Goal: Information Seeking & Learning: Learn about a topic

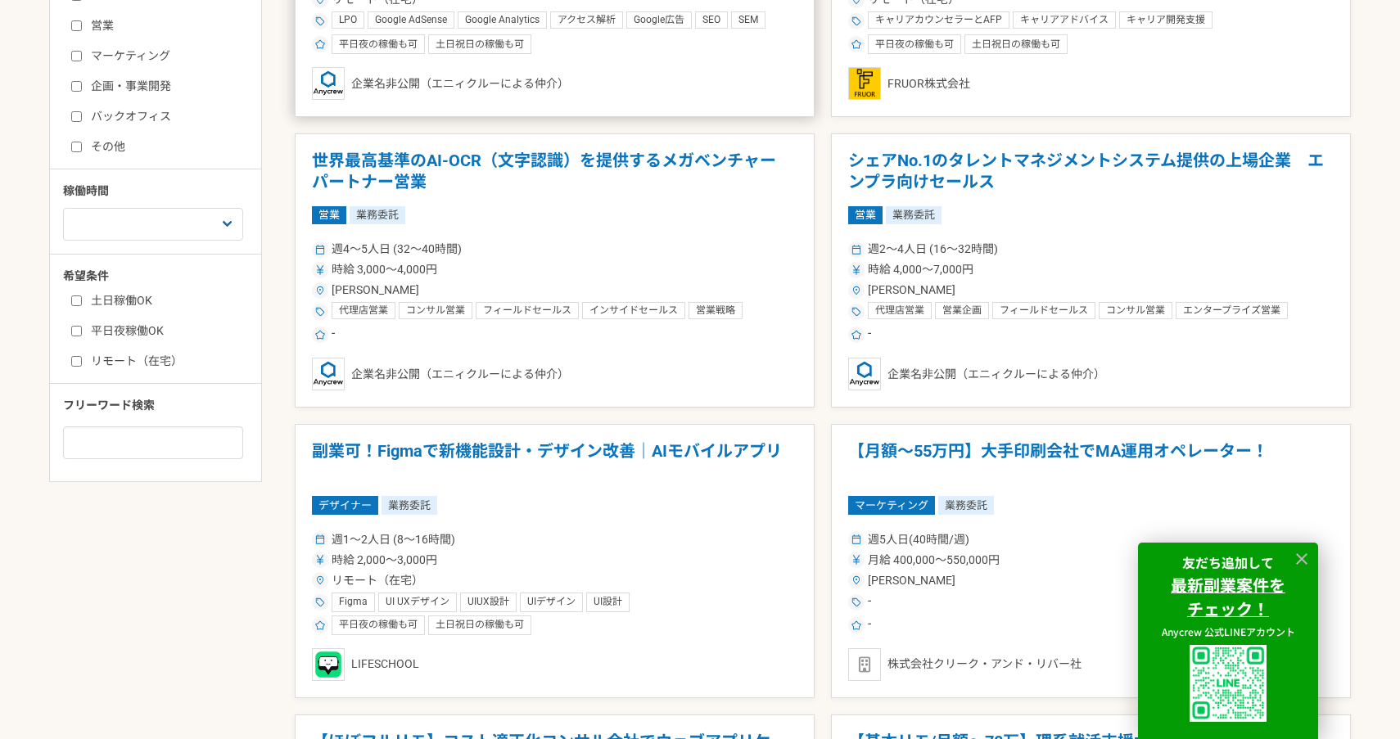
scroll to position [714, 0]
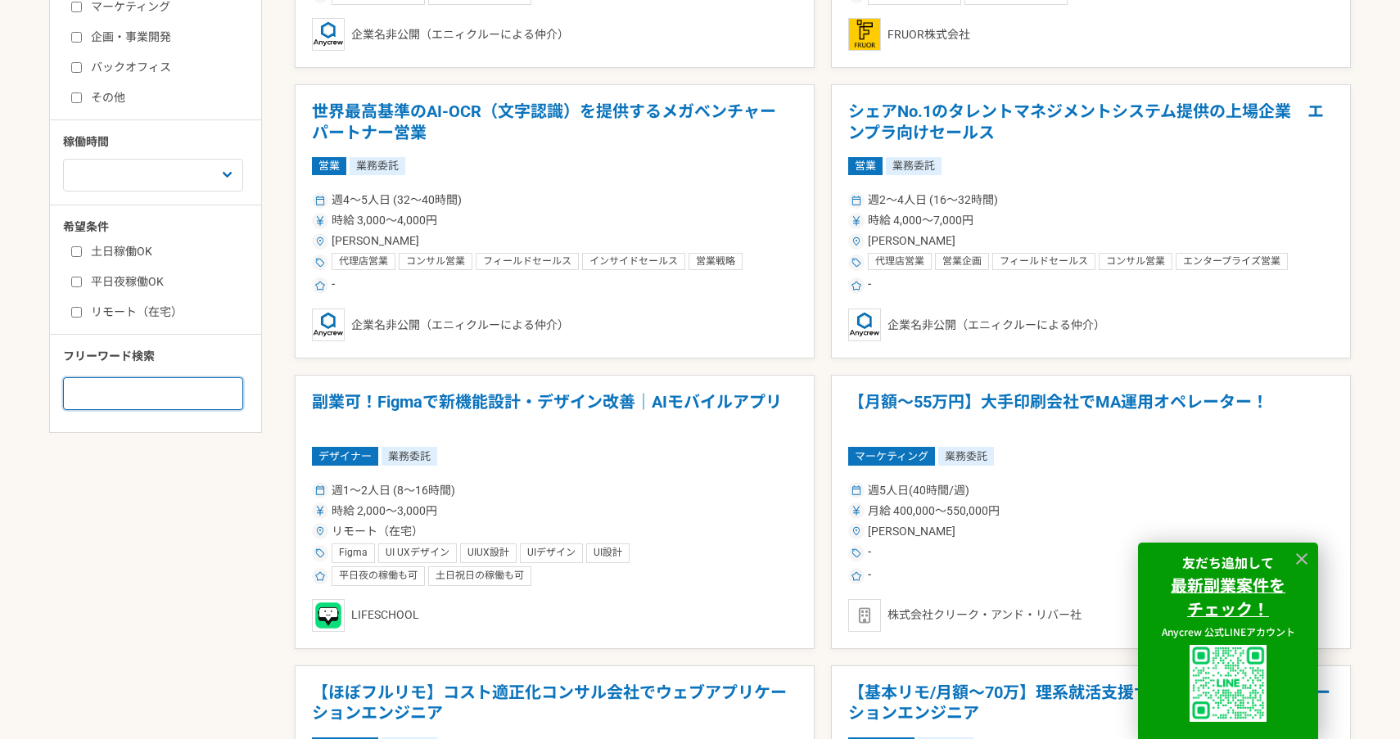
click at [133, 408] on input at bounding box center [153, 393] width 180 height 33
type input "UTAGE"
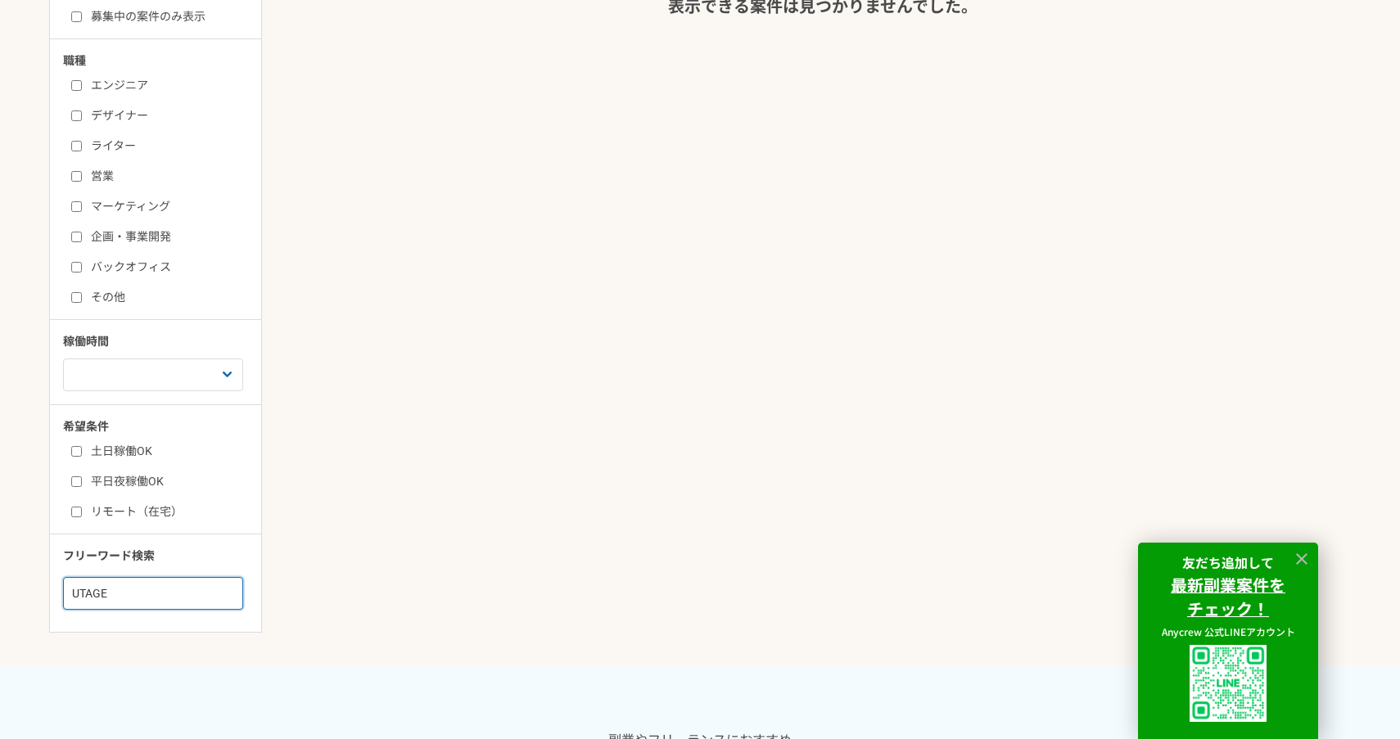
scroll to position [524, 0]
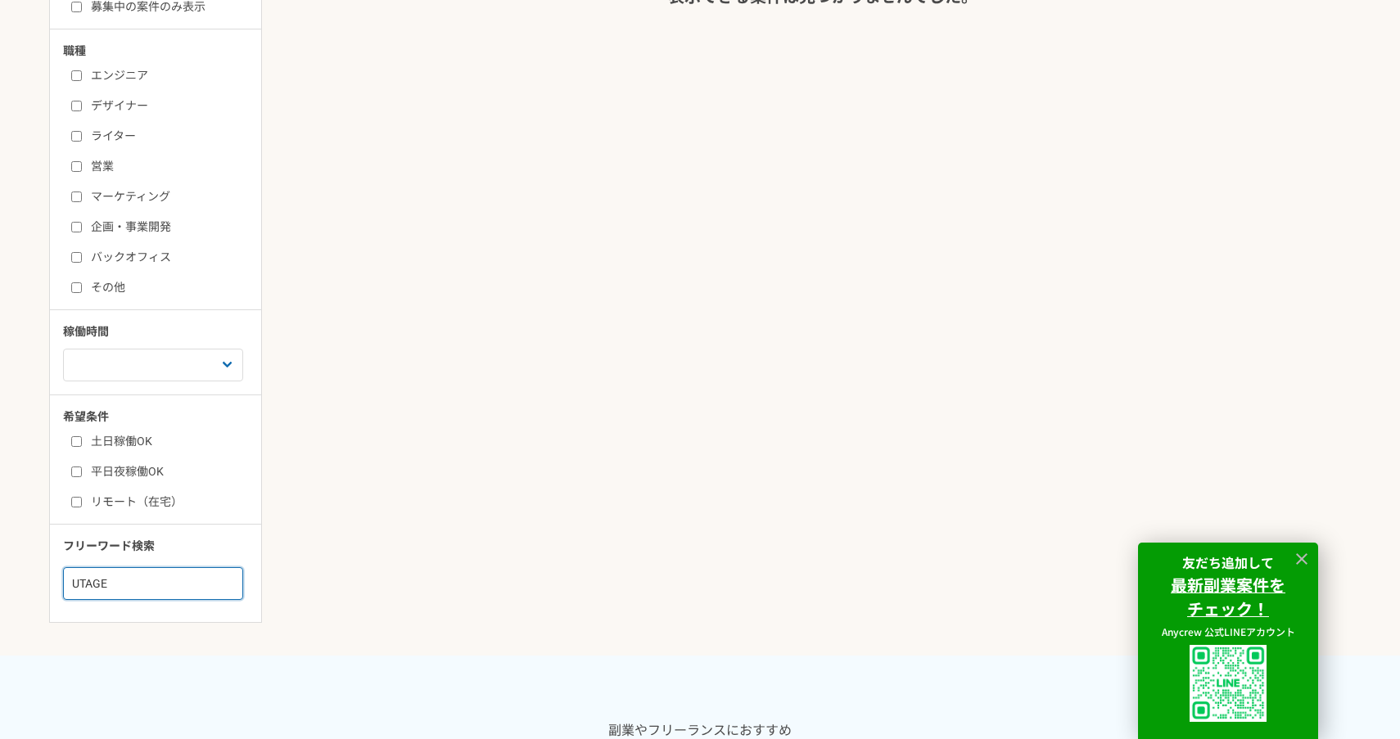
drag, startPoint x: 124, startPoint y: 584, endPoint x: 7, endPoint y: 582, distance: 117.9
click at [7, 582] on main "副業・業務委託案件一覧 副業・業務委託の案件・求人一覧 | Anycrew 副業・フリーランス人材向けの業務委託案件・求人情報を多数掲載。 Anycrewでは…" at bounding box center [700, 240] width 1400 height 831
click at [74, 192] on input "マーケティング" at bounding box center [76, 197] width 11 height 11
checkbox input "true"
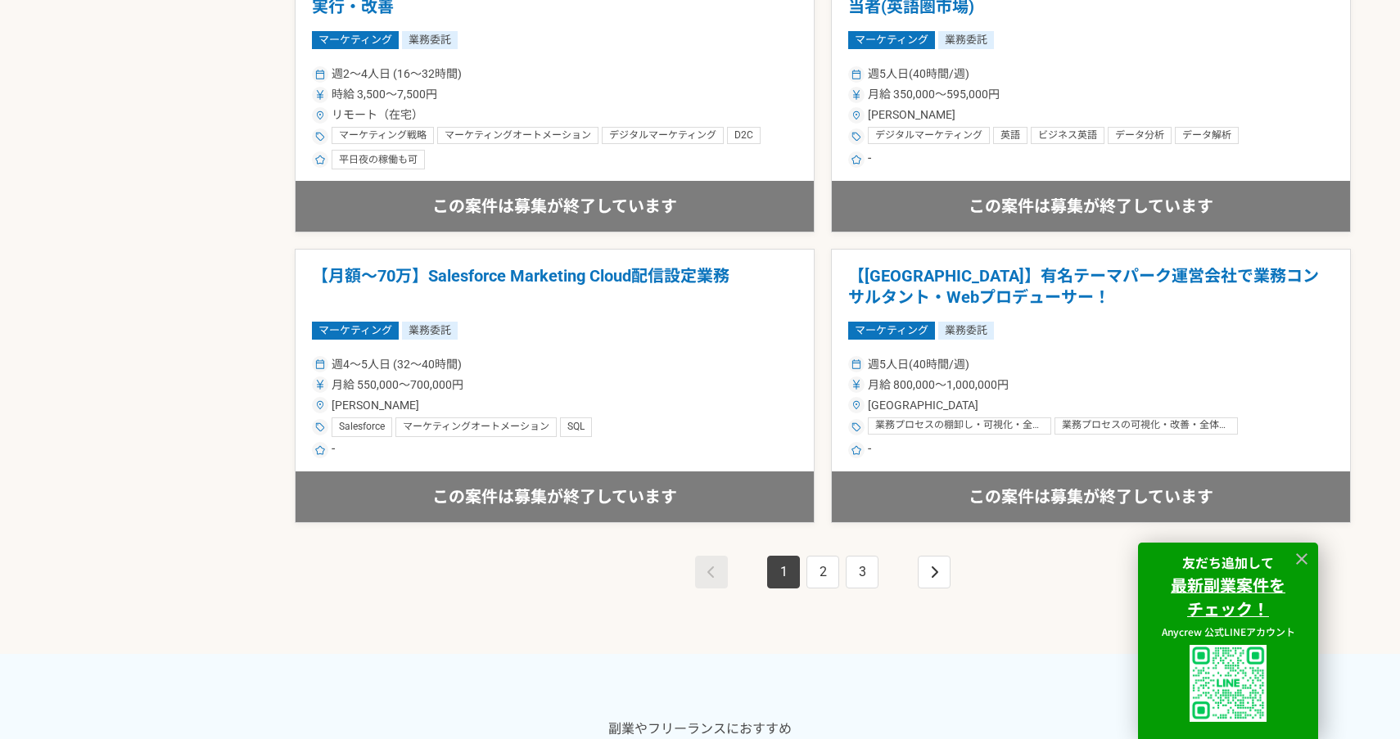
scroll to position [2874, 0]
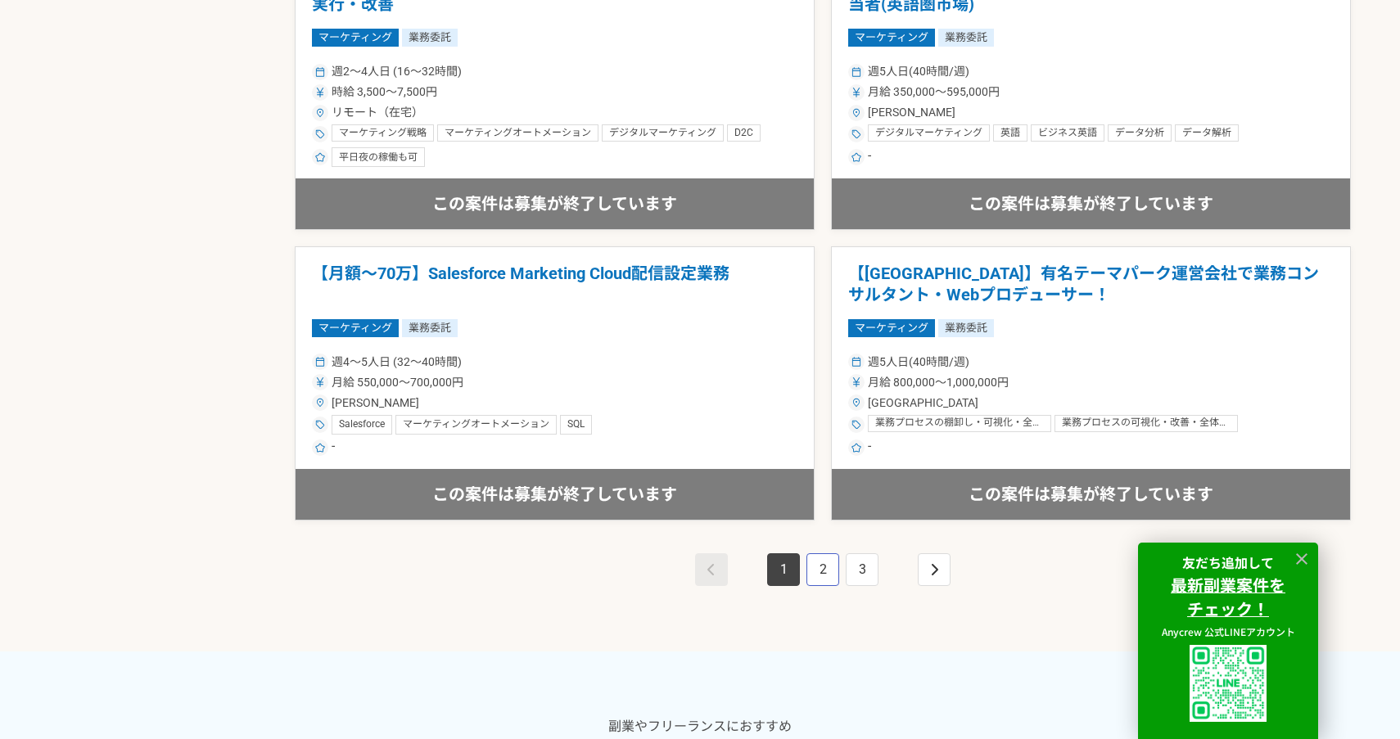
click at [826, 568] on link "2" at bounding box center [822, 569] width 33 height 33
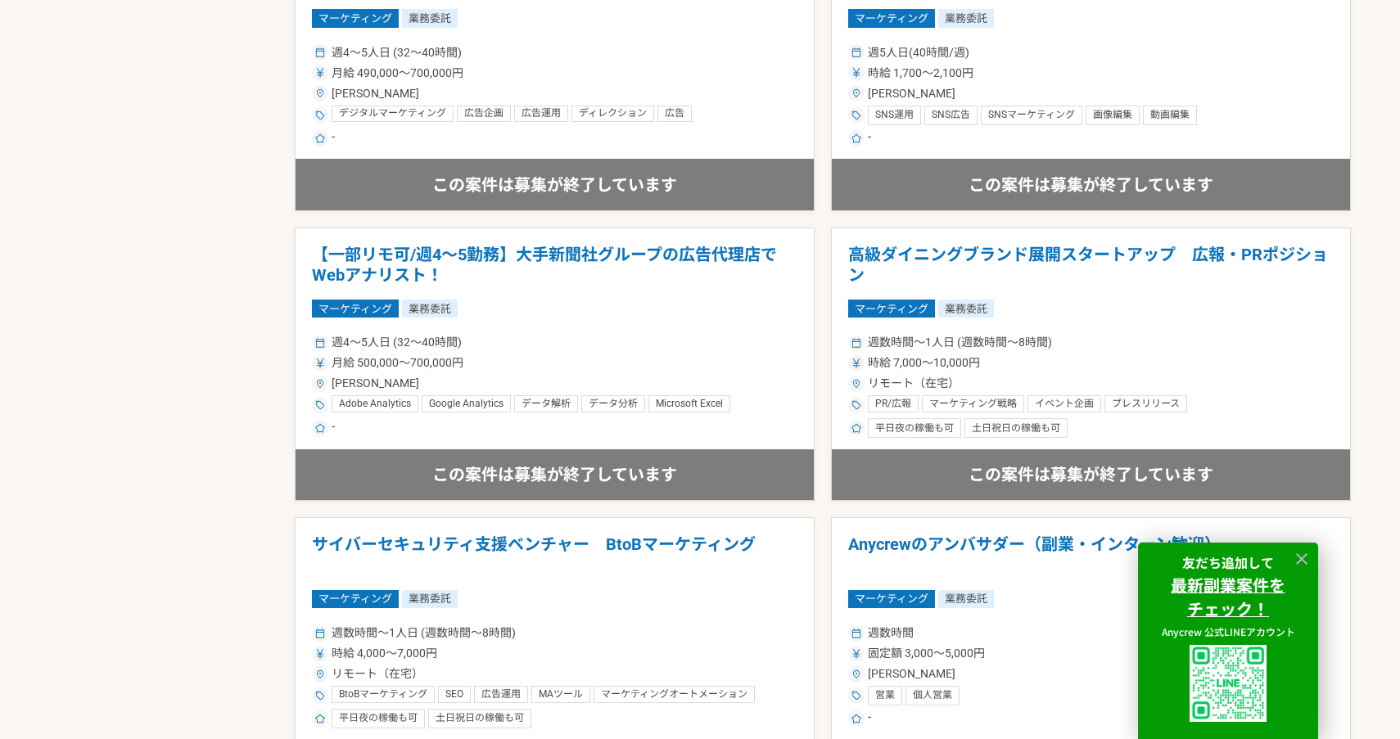
scroll to position [1714, 0]
